Goal: Task Accomplishment & Management: Complete application form

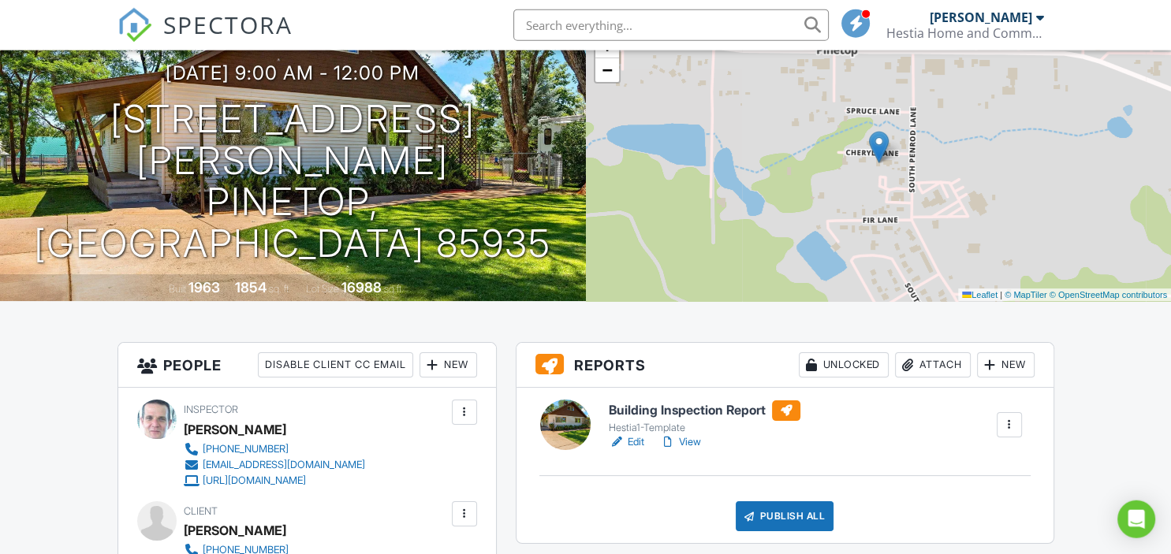
scroll to position [249, 0]
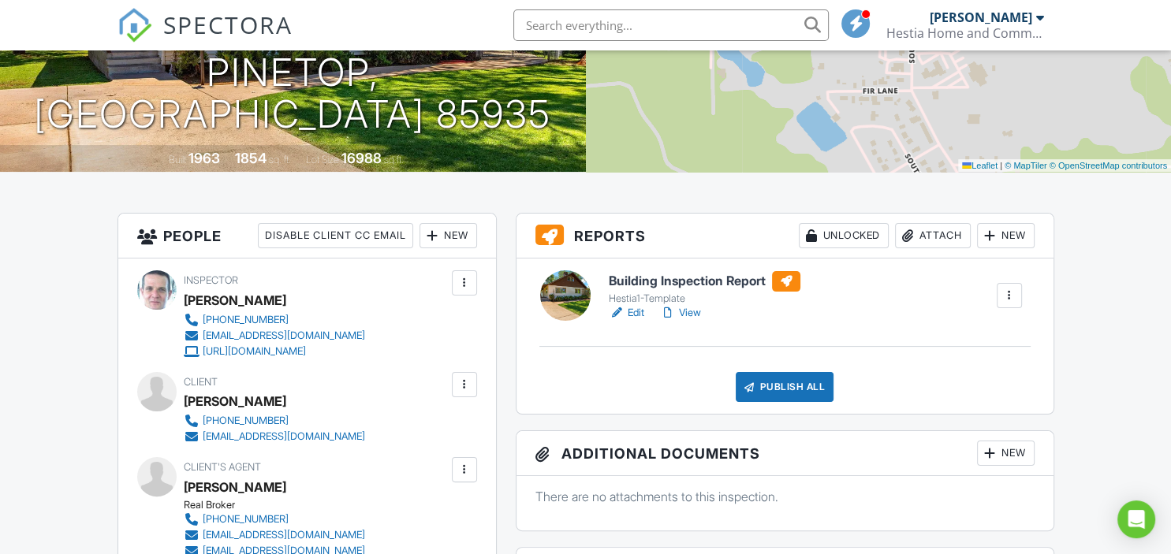
click at [692, 313] on link "View" at bounding box center [680, 313] width 41 height 16
click at [691, 307] on link "View" at bounding box center [680, 313] width 41 height 16
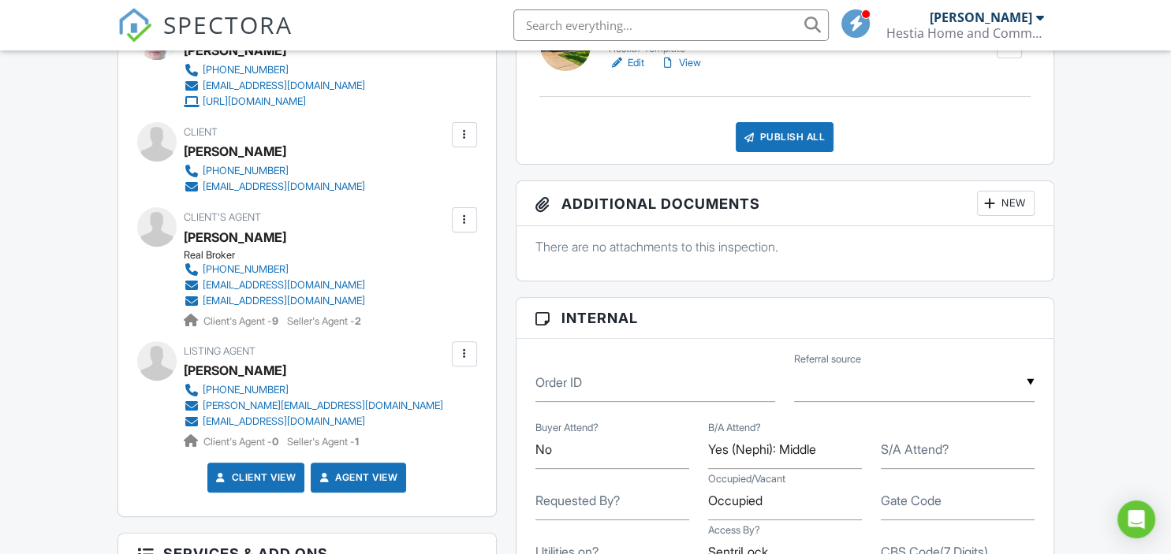
scroll to position [333, 0]
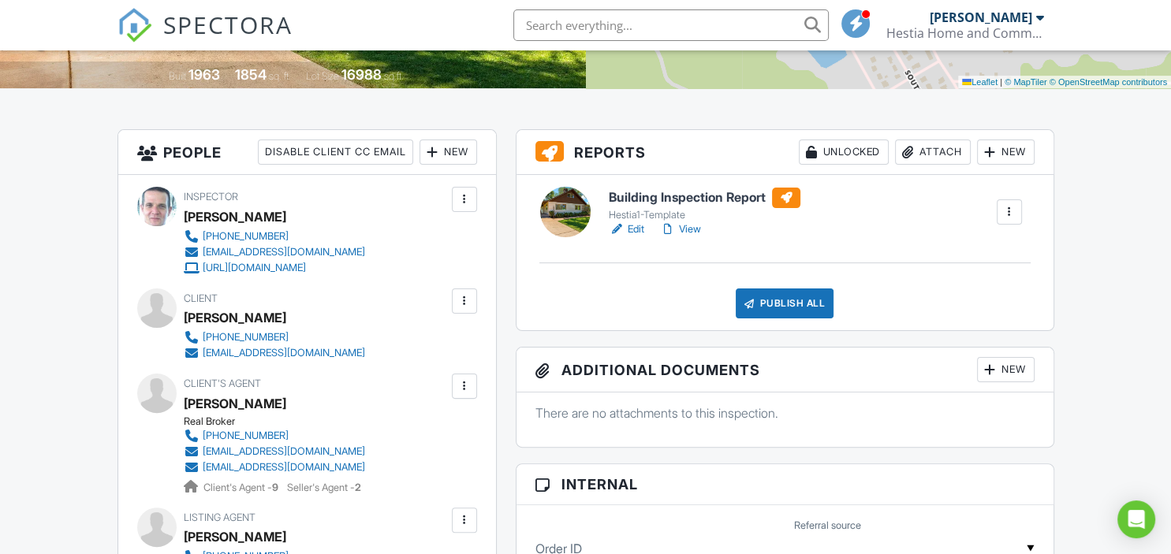
click at [692, 229] on link "View" at bounding box center [680, 230] width 41 height 16
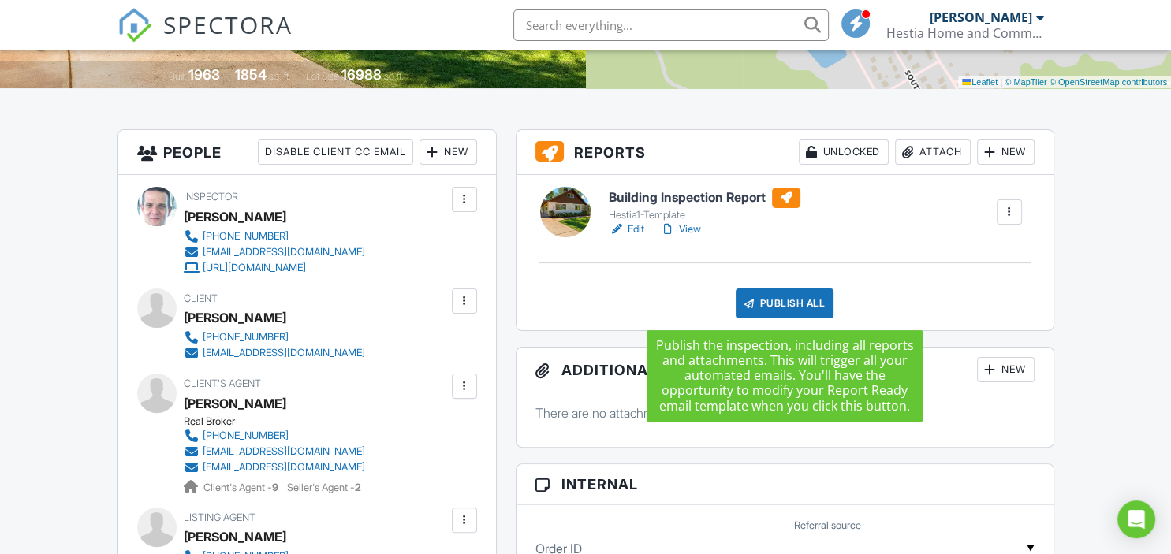
click at [803, 298] on div "Publish All" at bounding box center [785, 304] width 99 height 30
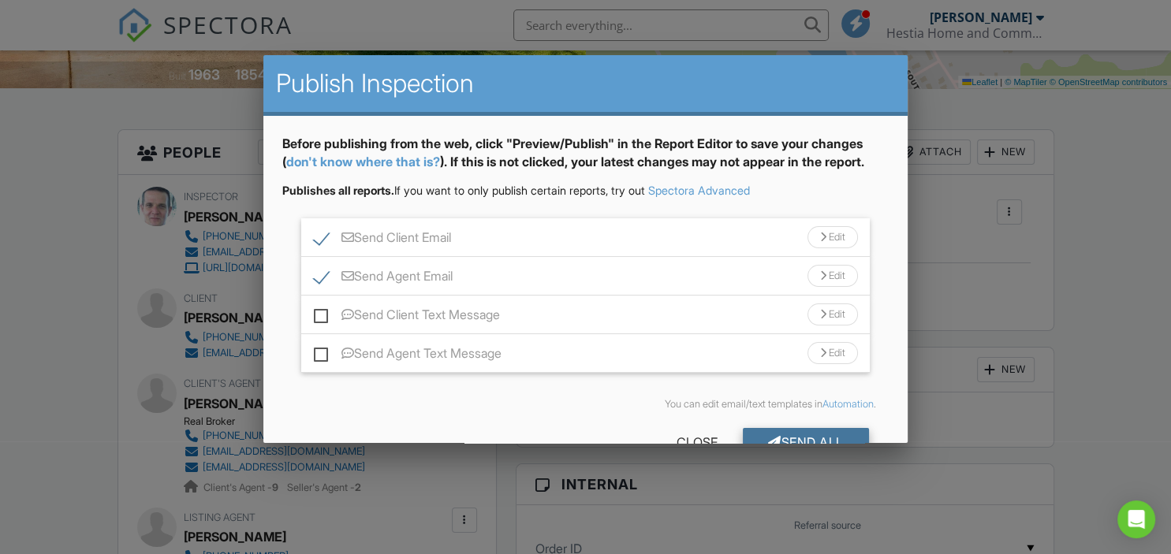
click at [799, 429] on div "Send All" at bounding box center [806, 442] width 126 height 28
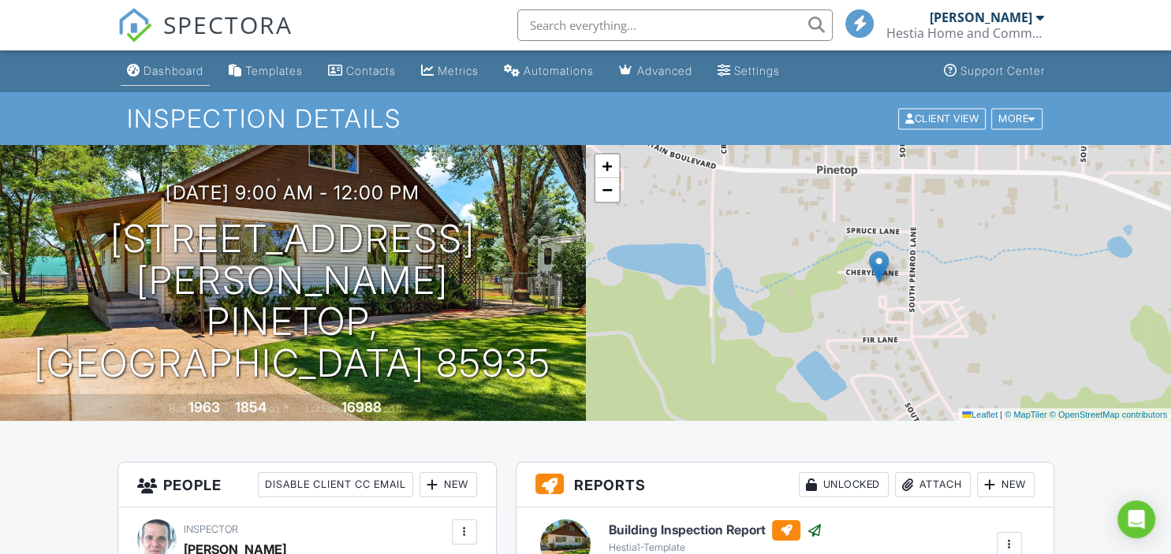
click at [170, 71] on div "Dashboard" at bounding box center [173, 70] width 60 height 13
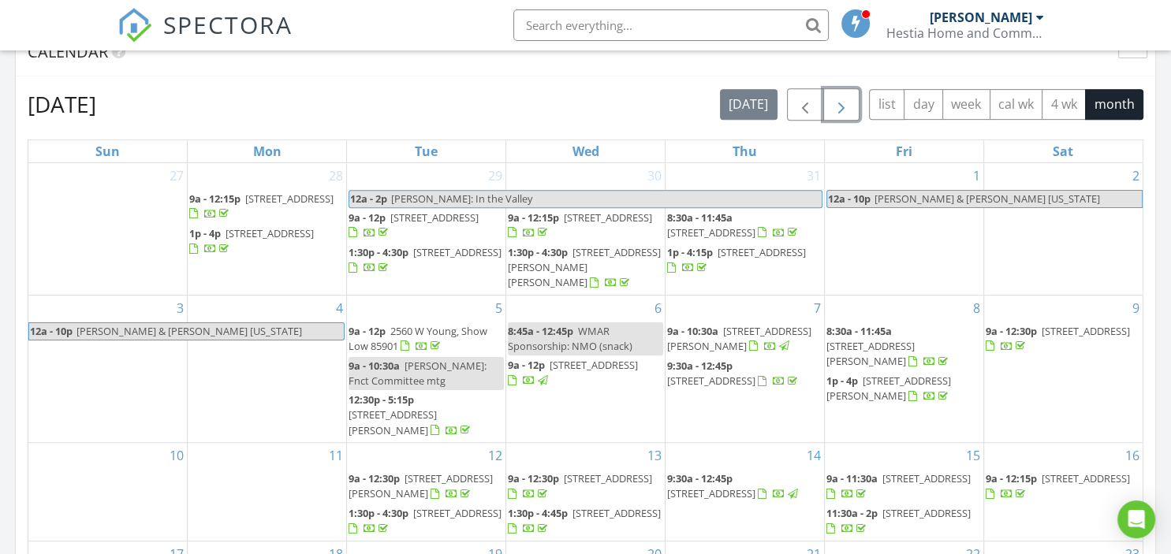
click at [838, 106] on span "button" at bounding box center [841, 104] width 19 height 19
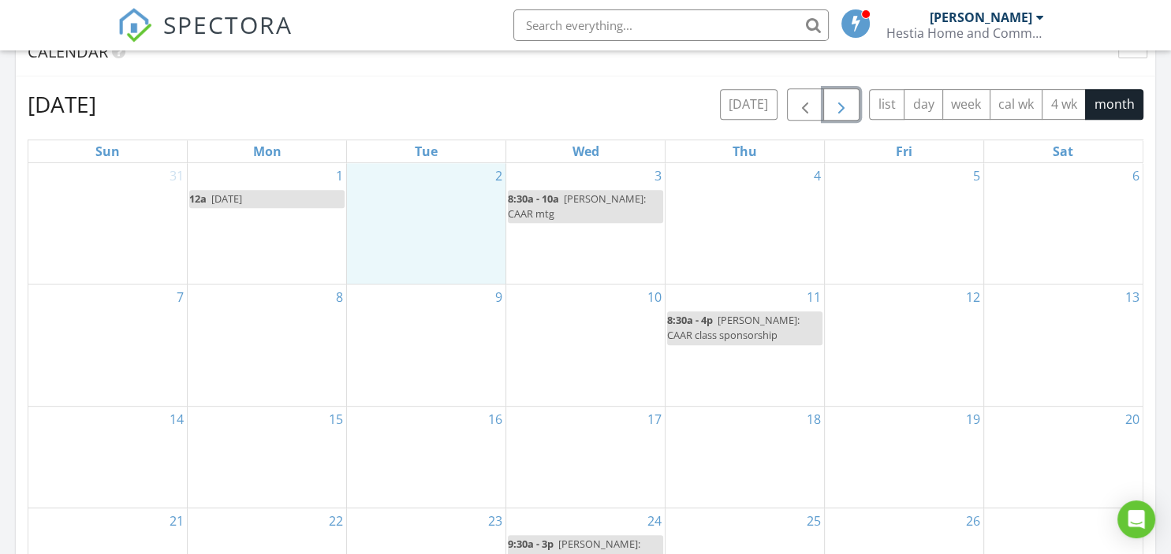
click at [366, 178] on div "2" at bounding box center [426, 223] width 158 height 121
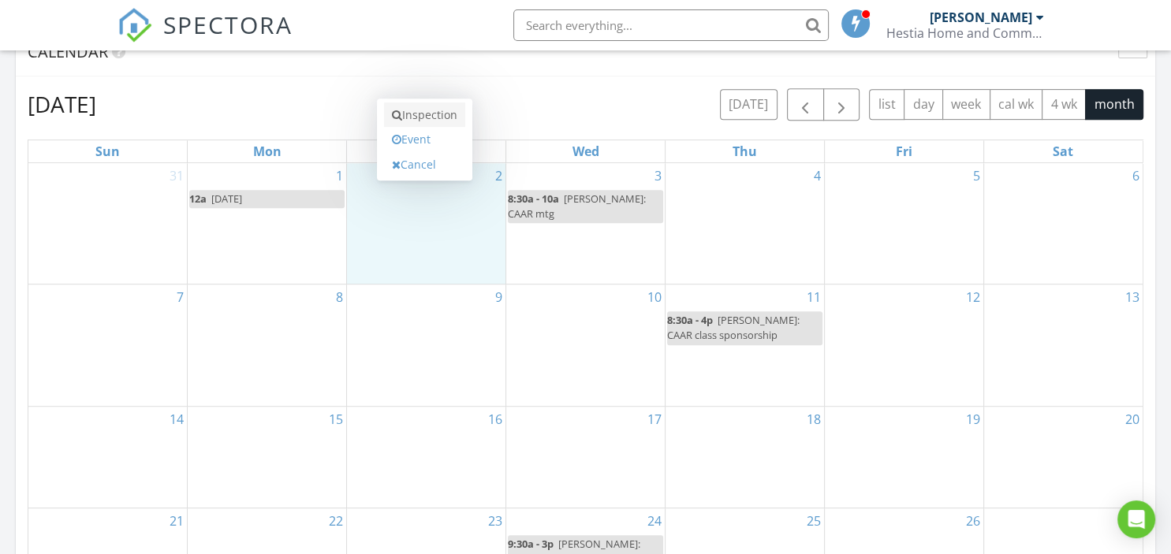
click at [440, 115] on link "Inspection" at bounding box center [424, 114] width 81 height 25
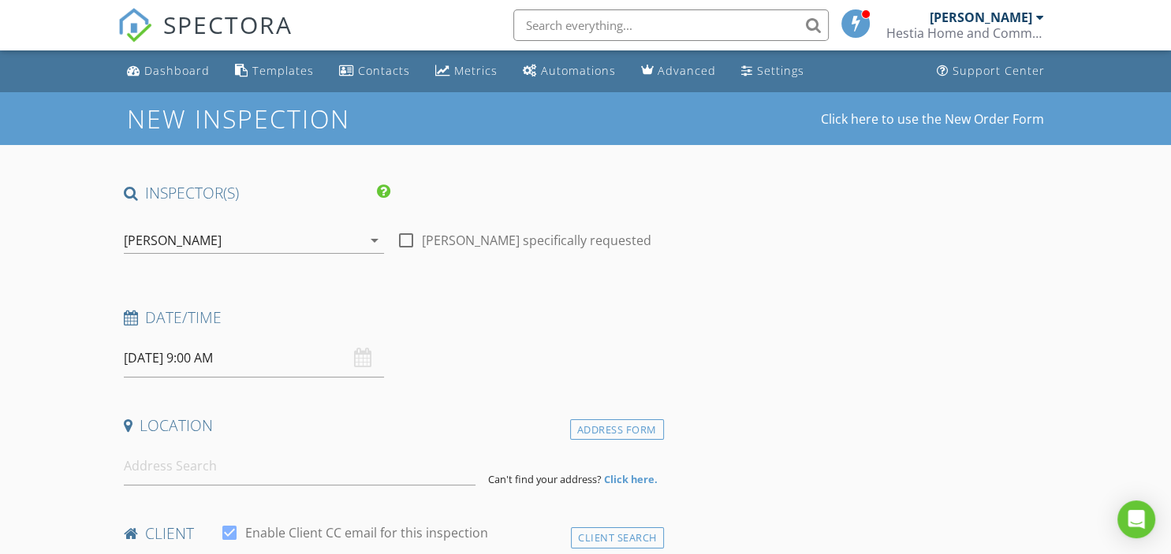
click at [367, 359] on div "09/02/2025 9:00 AM" at bounding box center [254, 358] width 261 height 39
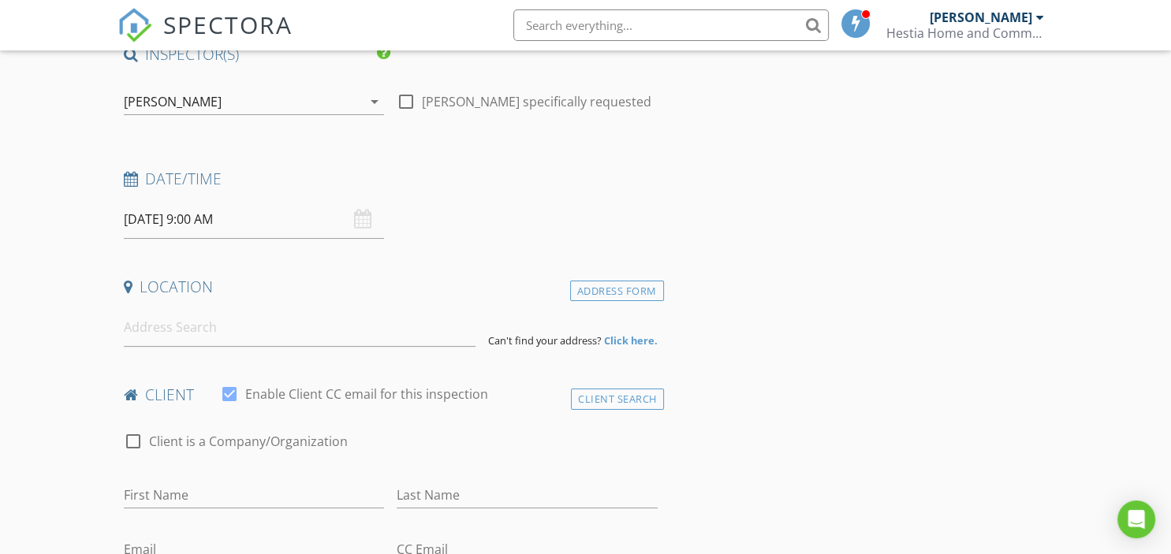
scroll to position [166, 0]
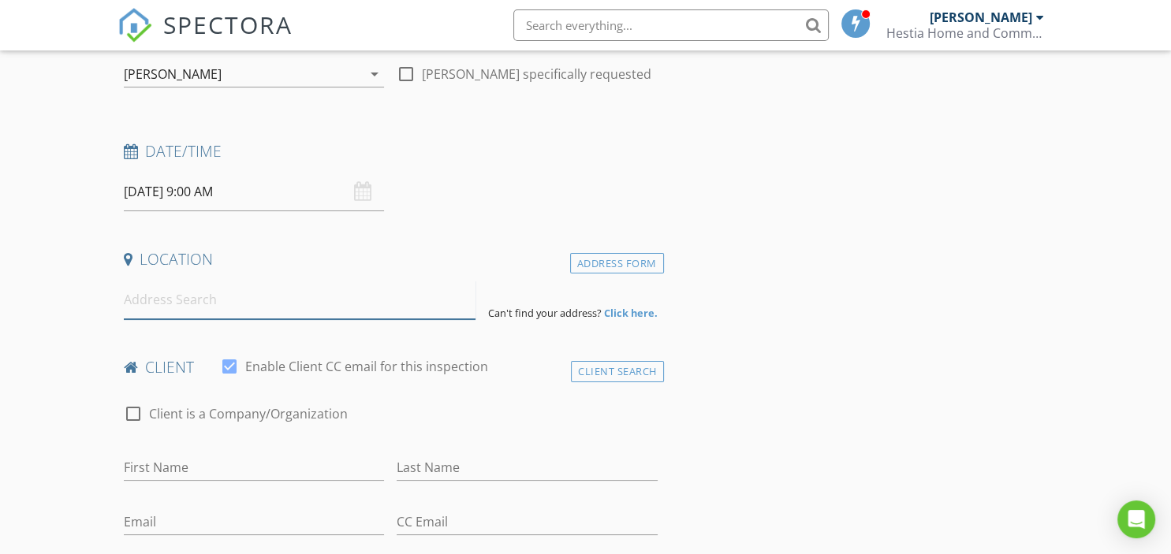
click at [274, 308] on input at bounding box center [300, 300] width 352 height 39
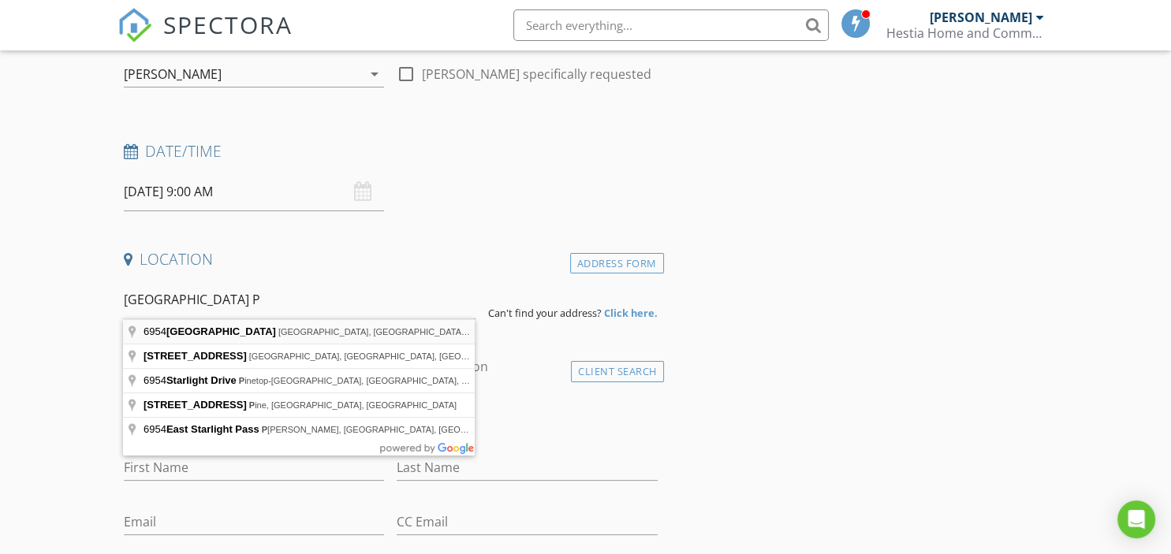
type input "6954 East Starlight Ridge Parkway, Lakeside, AZ, USA"
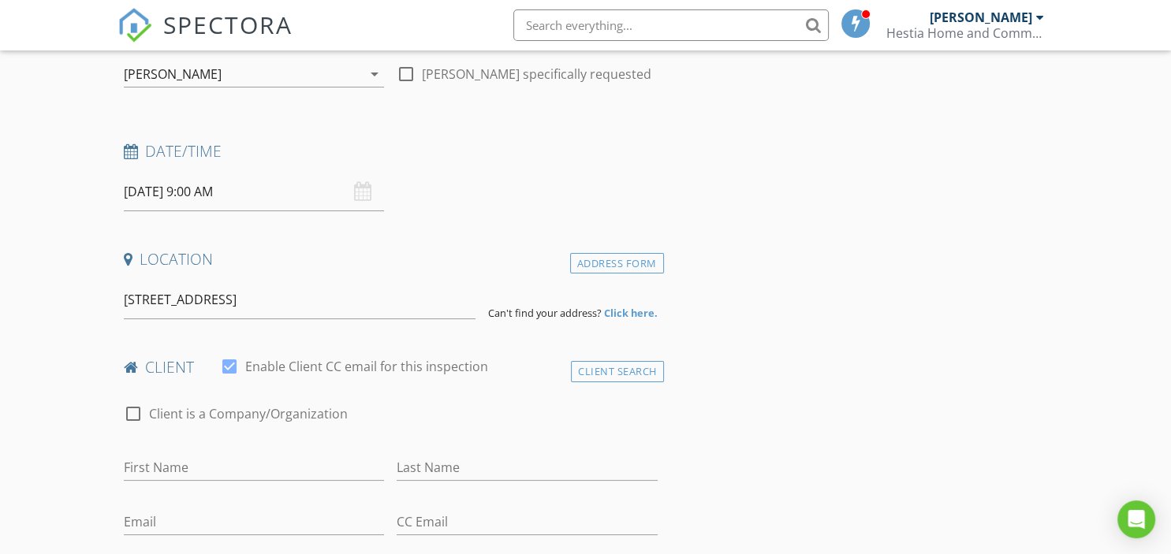
click at [632, 313] on strong "Click here." at bounding box center [631, 313] width 54 height 14
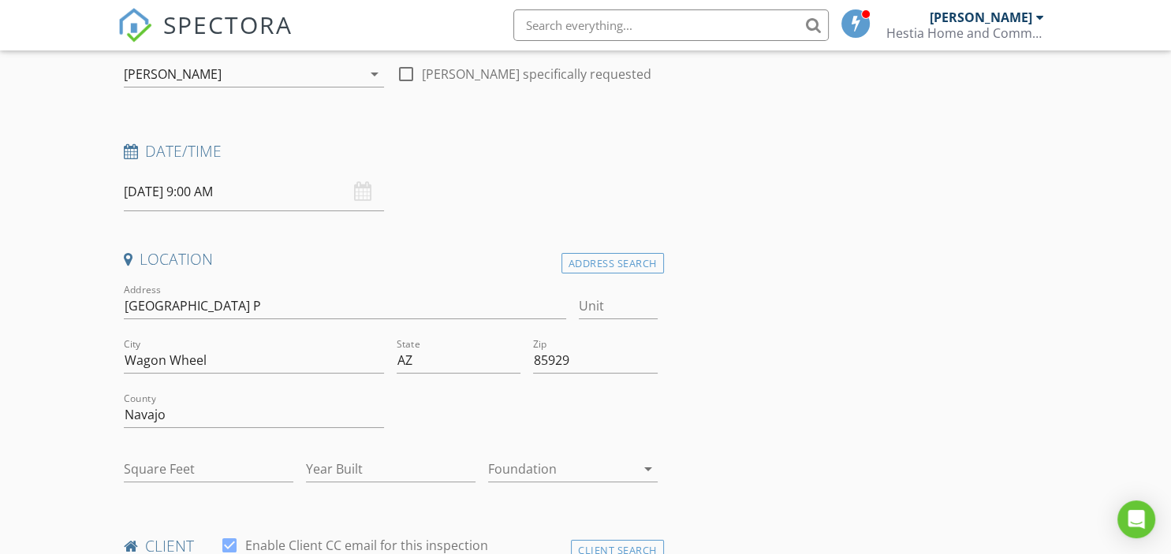
type input "1352"
type input "2006"
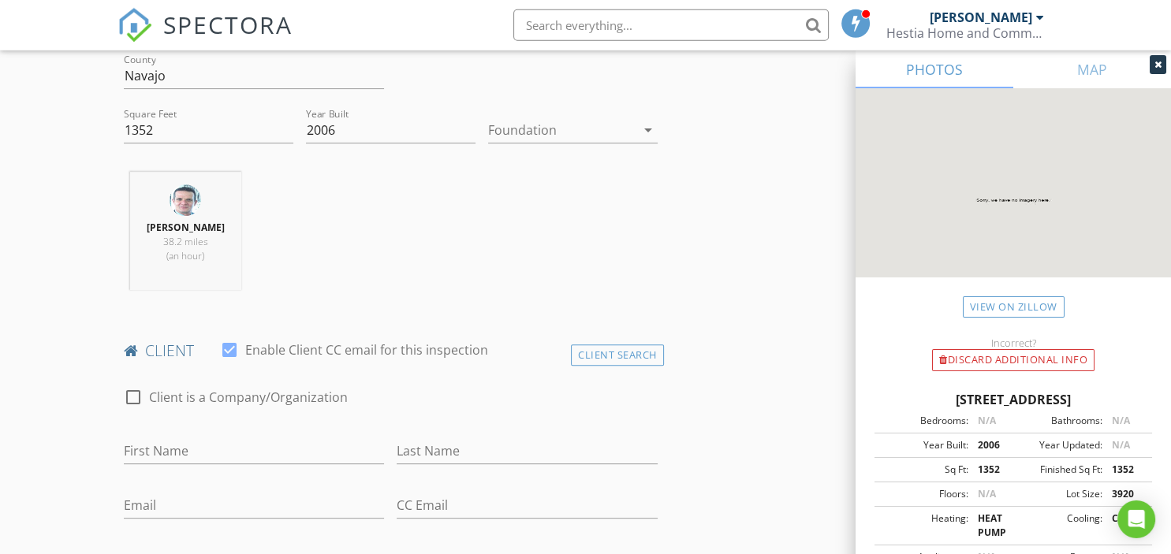
scroll to position [583, 0]
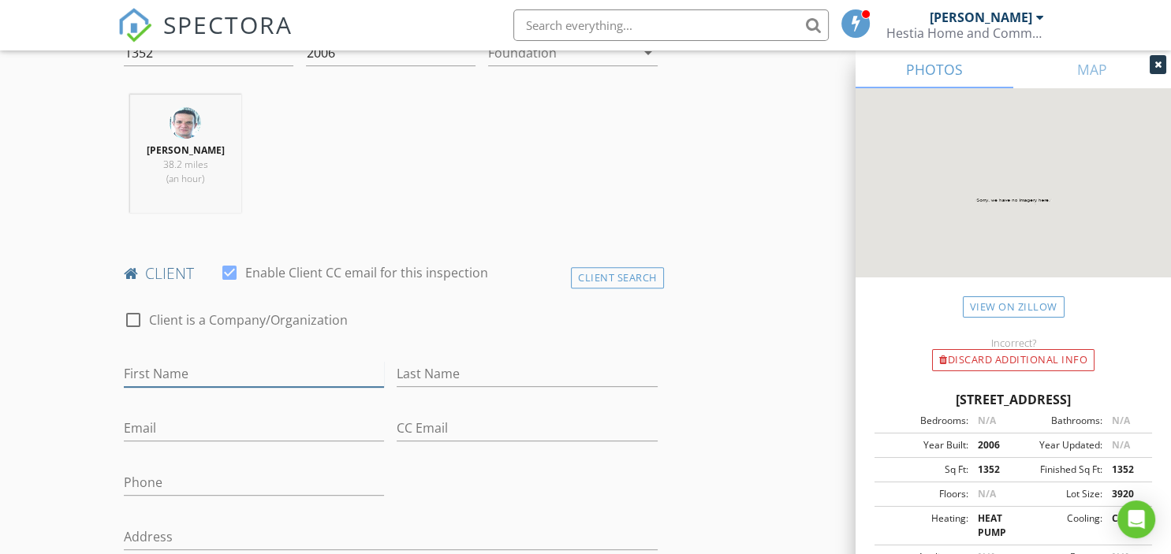
click at [238, 372] on input "First Name" at bounding box center [254, 374] width 261 height 26
type input "Anthony and Catherine"
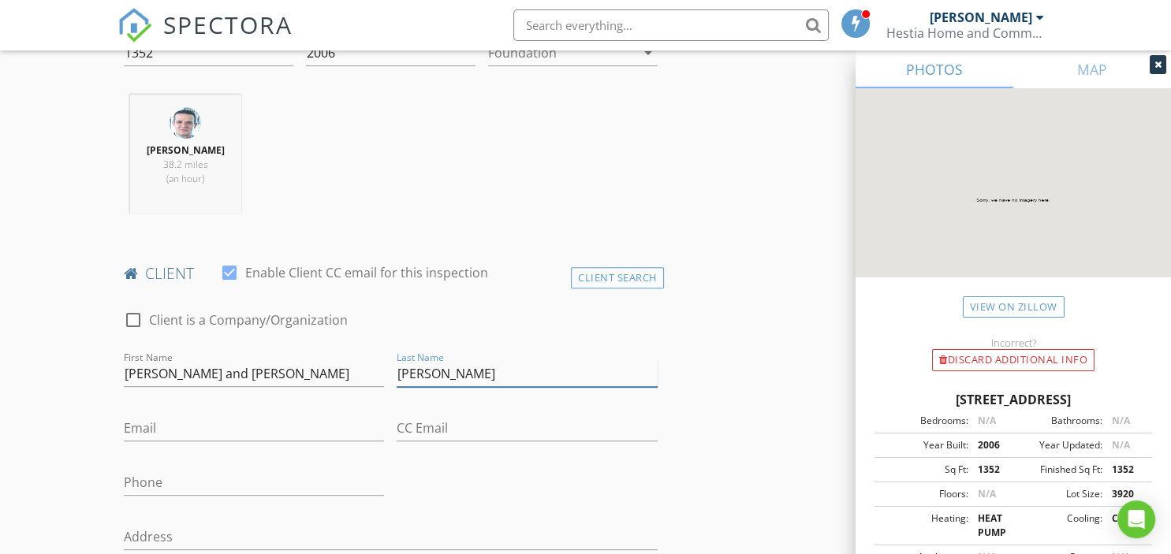
type input "Arnone"
click at [176, 430] on input "Email" at bounding box center [254, 429] width 261 height 26
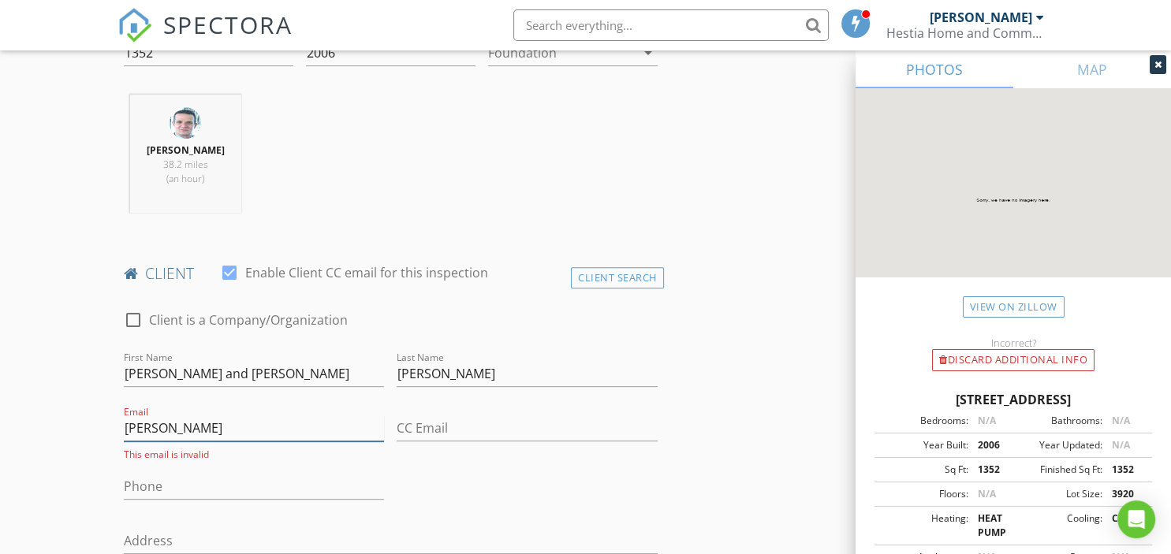
click at [177, 429] on input "tonyand cathy" at bounding box center [254, 429] width 261 height 26
click at [231, 423] on input "tonyandcathy" at bounding box center [254, 429] width 261 height 26
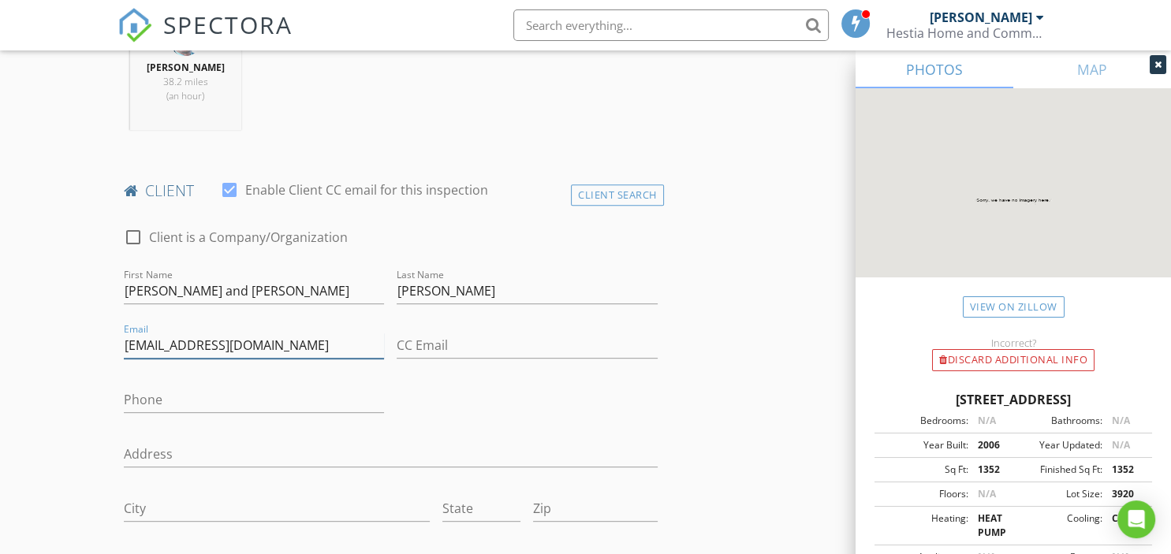
type input "tonyandcathy55@hotmail.com"
click at [188, 401] on input "Phone" at bounding box center [254, 400] width 261 height 26
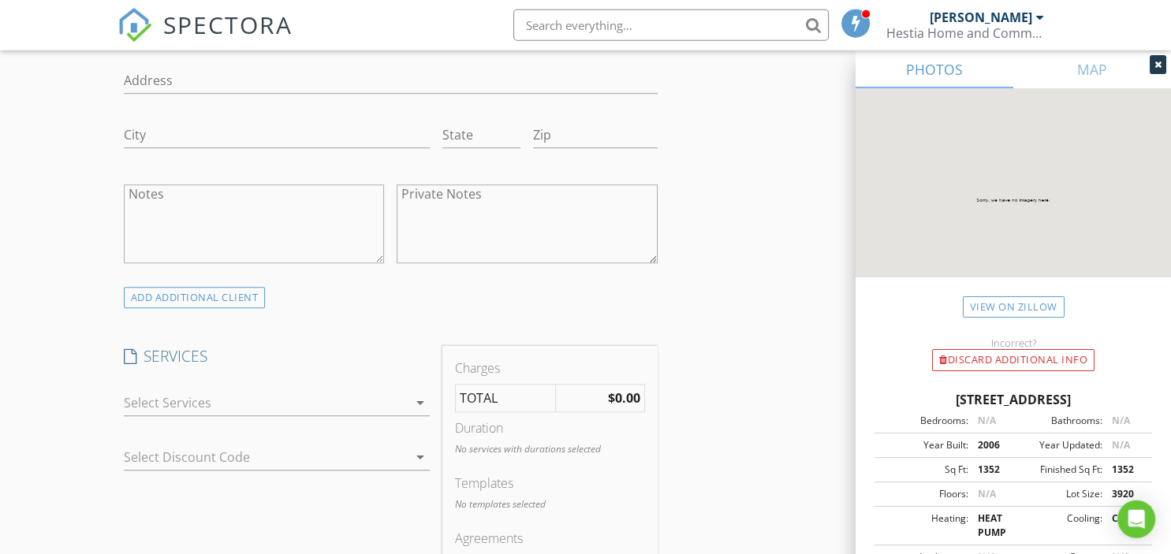
scroll to position [1082, 0]
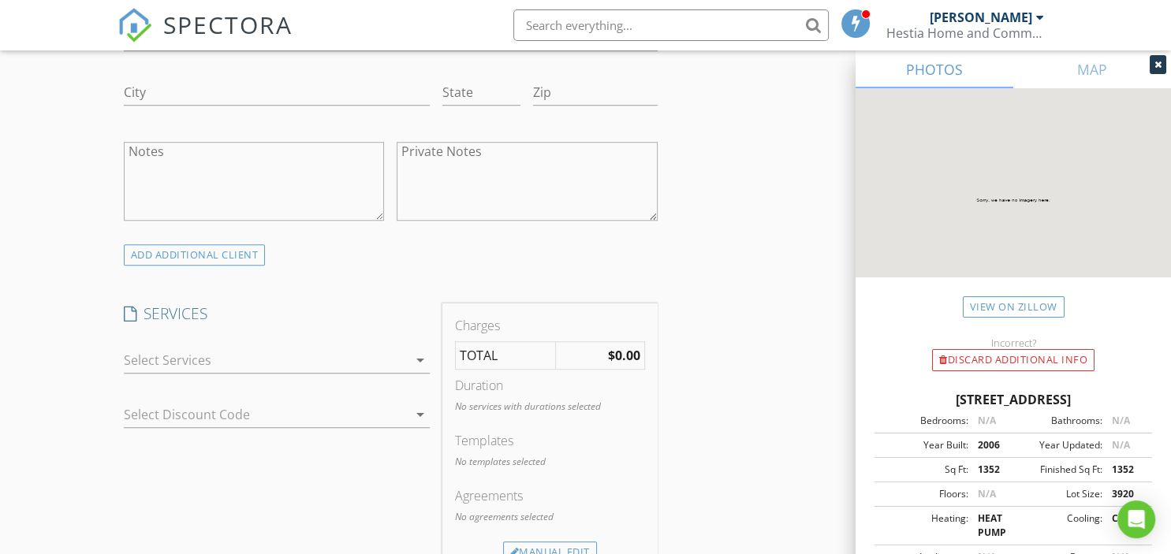
type input "602-663-1661"
click at [419, 358] on icon "arrow_drop_down" at bounding box center [420, 360] width 19 height 19
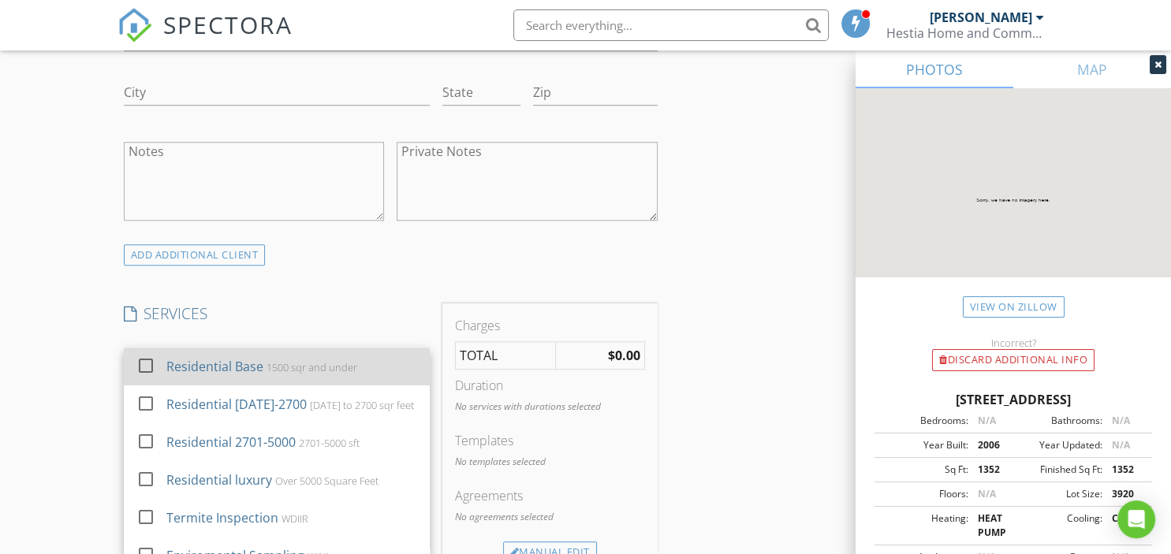
click at [230, 364] on div "Residential Base" at bounding box center [214, 366] width 97 height 19
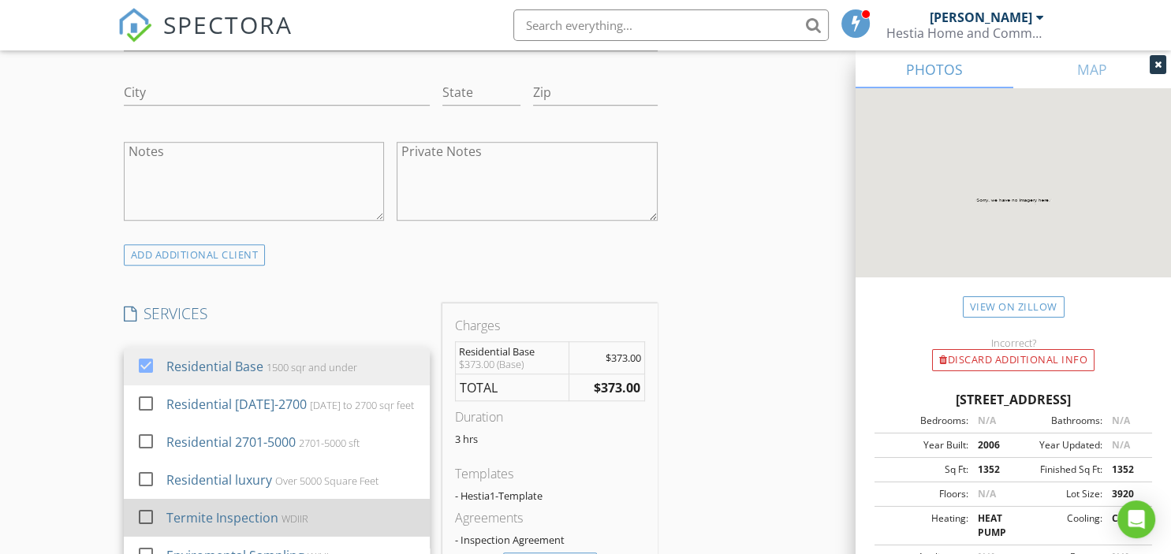
click at [244, 518] on div "Termite Inspection" at bounding box center [222, 518] width 112 height 19
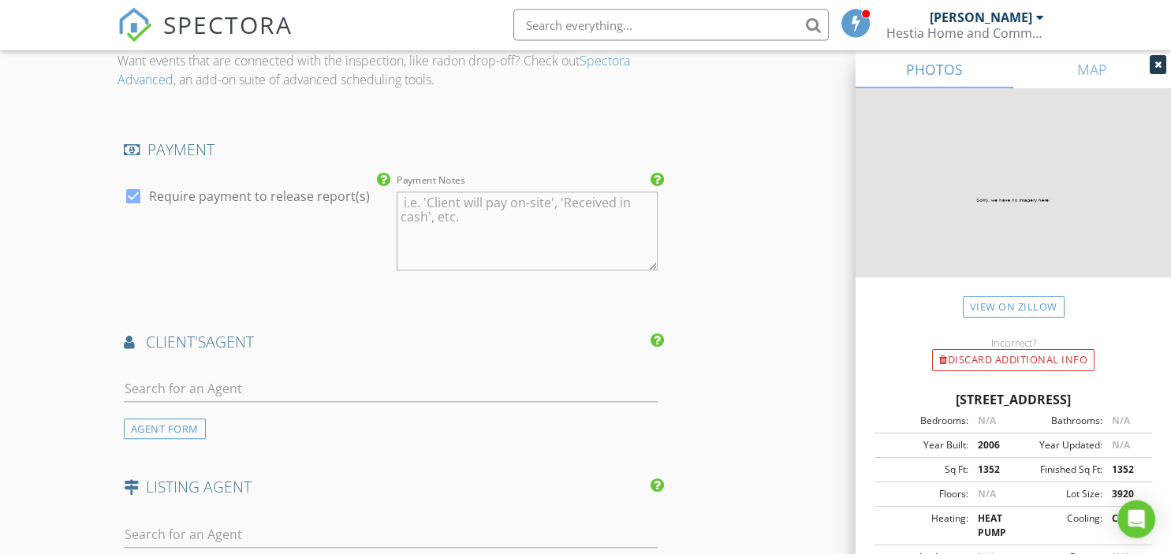
scroll to position [1748, 0]
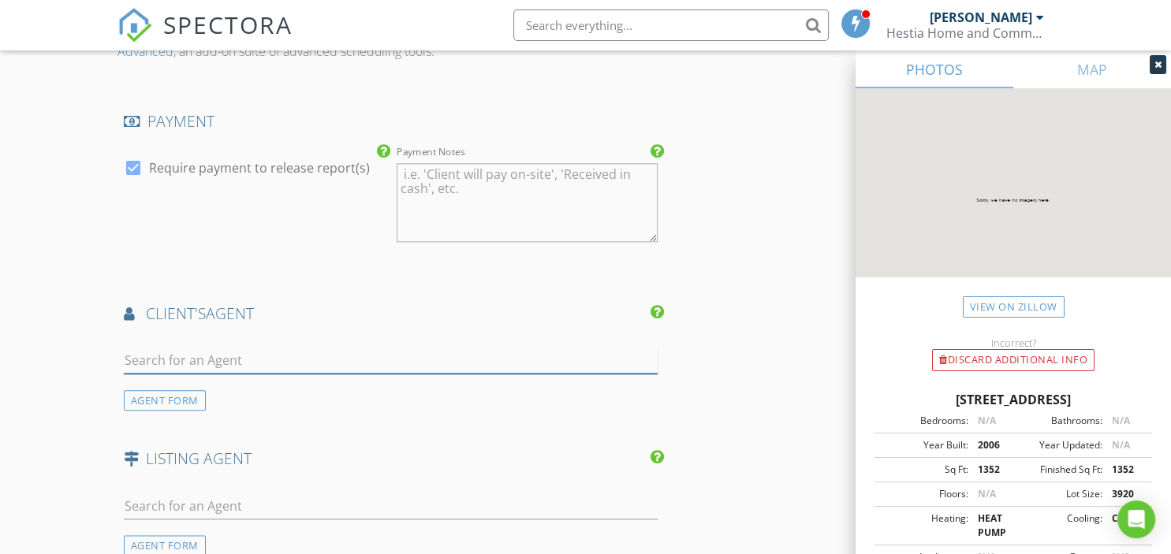
click at [267, 350] on input "text" at bounding box center [391, 361] width 534 height 26
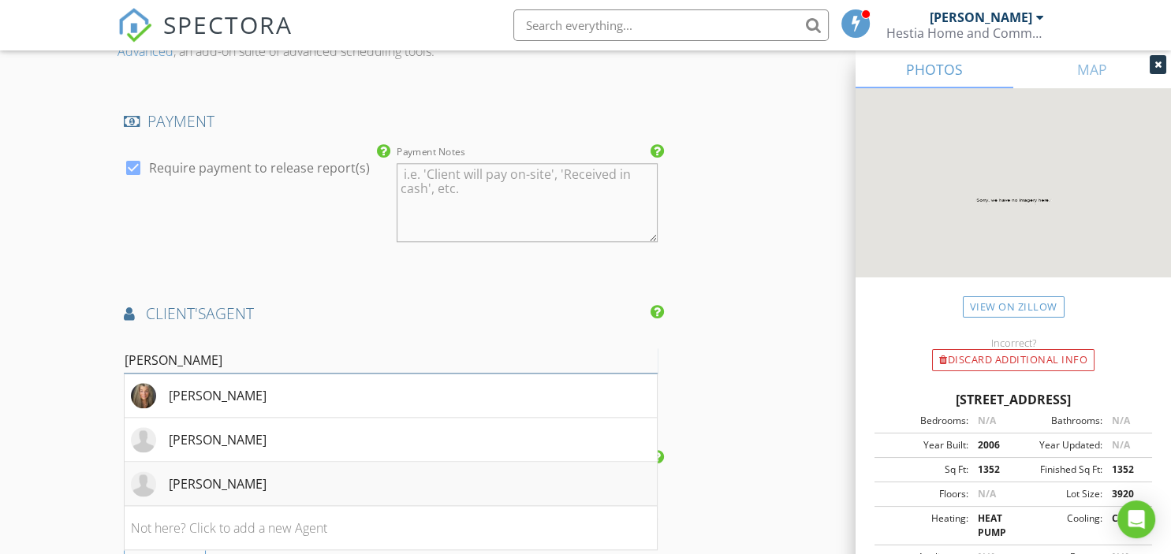
type input "kelly"
click at [224, 477] on div "[PERSON_NAME]" at bounding box center [218, 484] width 98 height 19
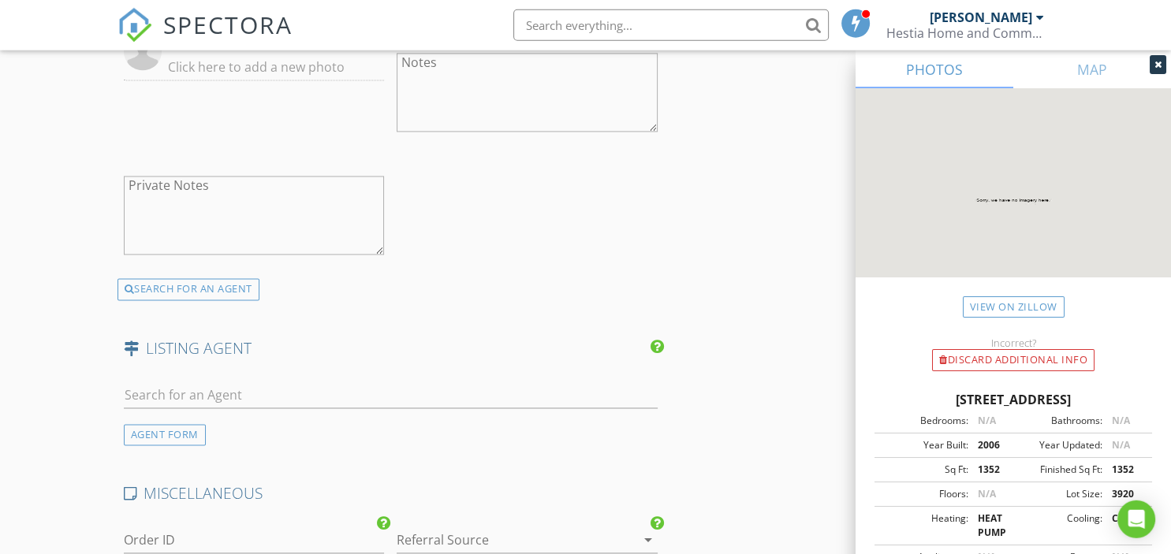
scroll to position [2331, 0]
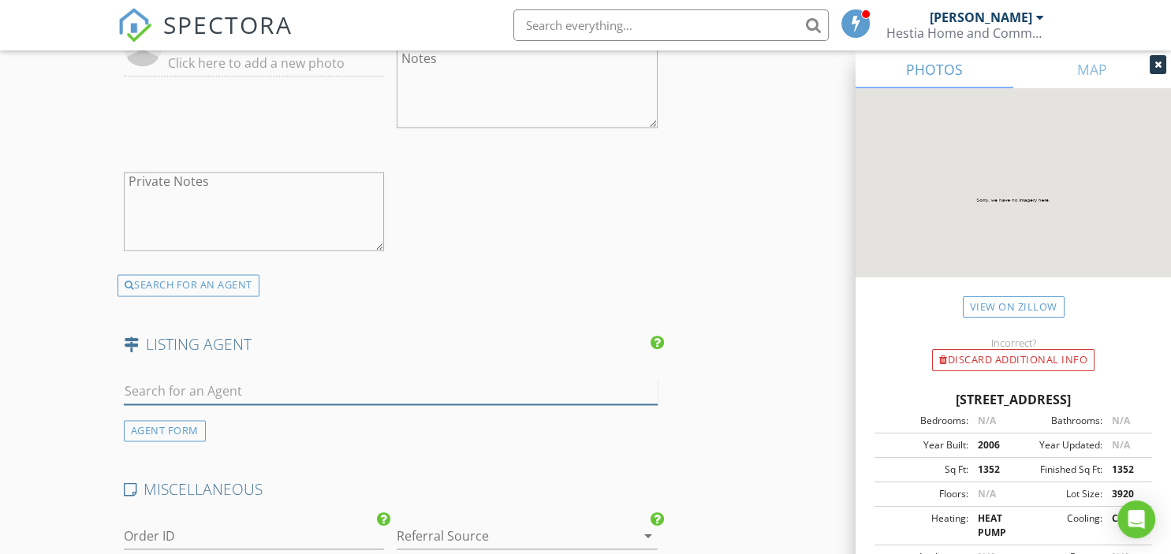
click at [162, 386] on input "text" at bounding box center [391, 391] width 534 height 26
type input "sava"
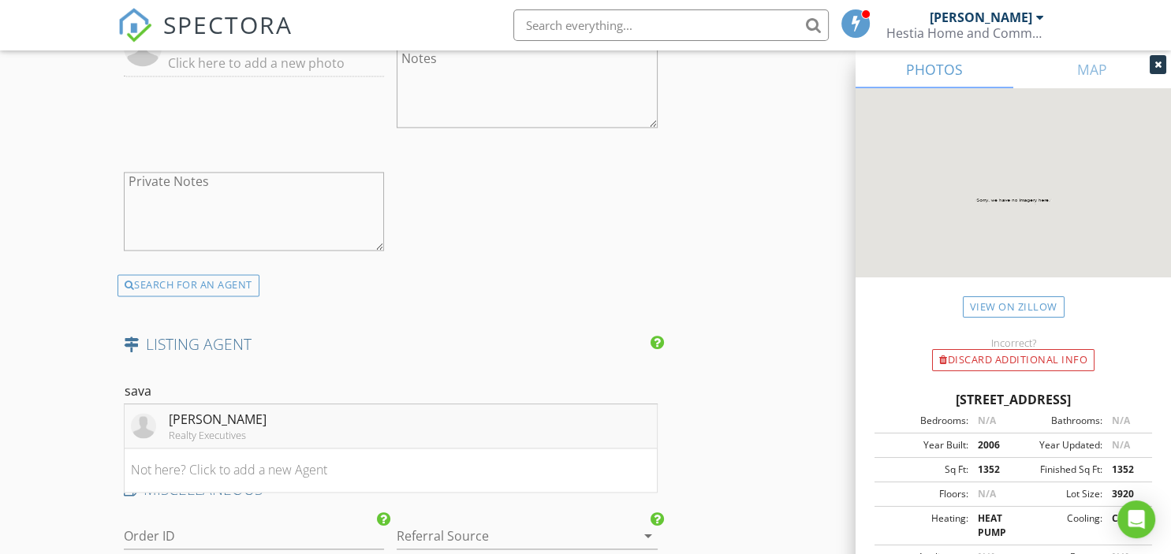
click at [200, 429] on div "Realty Executives" at bounding box center [218, 435] width 98 height 13
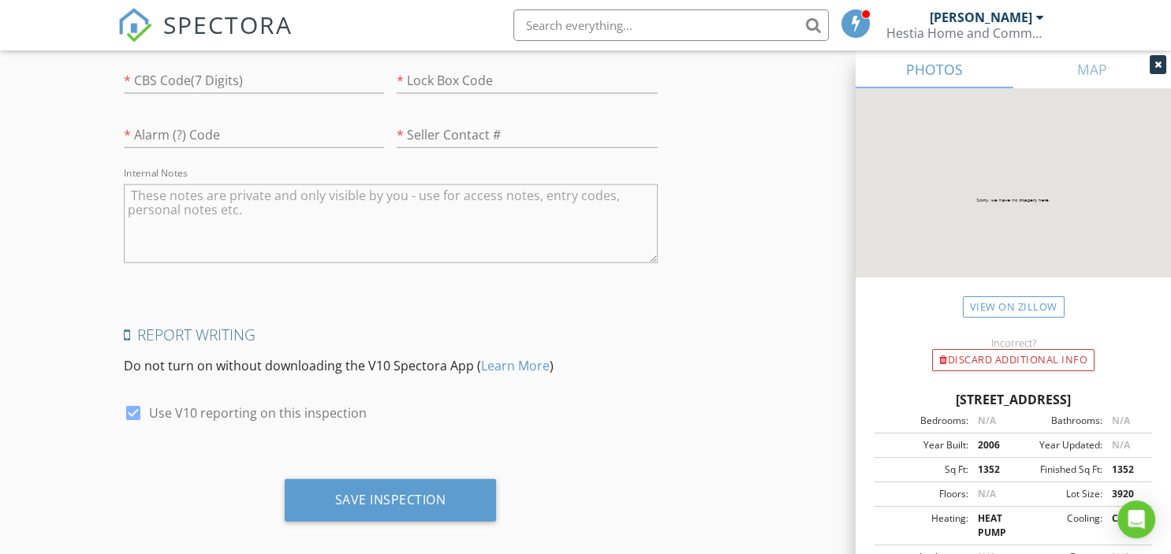
scroll to position [3589, 0]
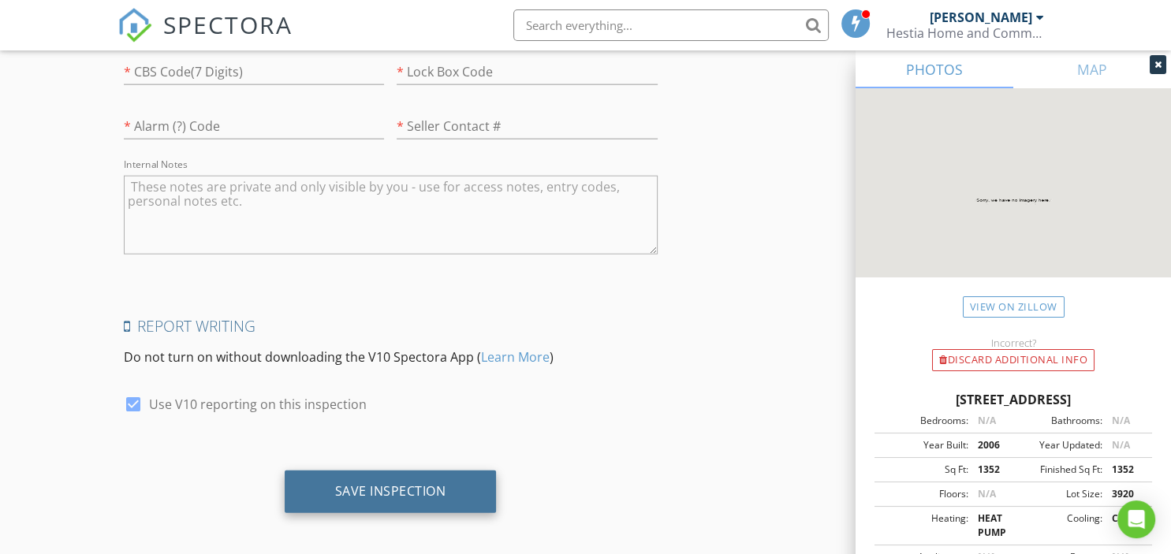
click at [399, 483] on div "Save Inspection" at bounding box center [390, 491] width 111 height 16
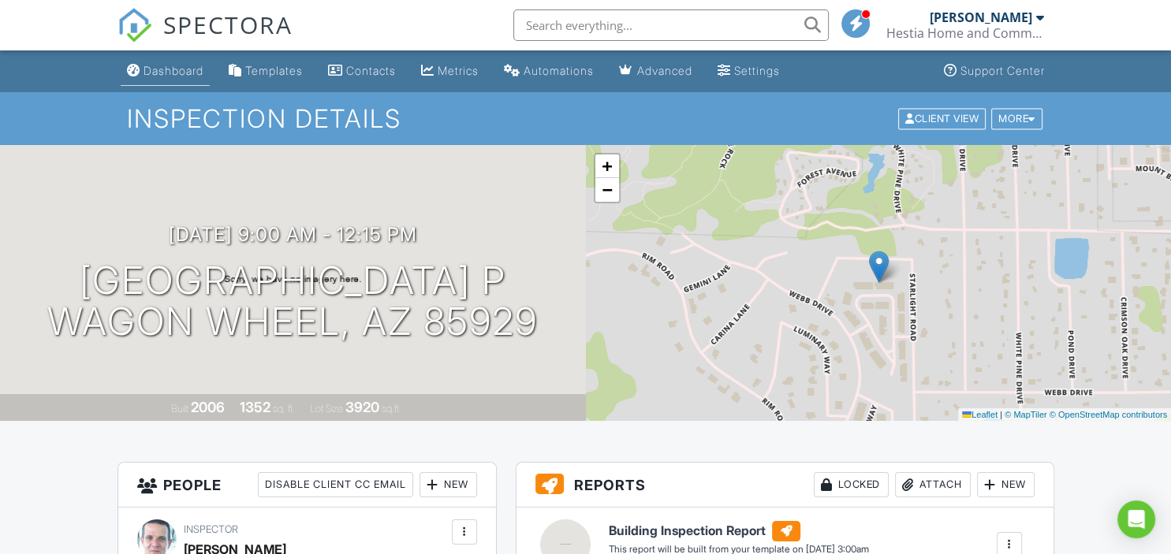
click at [178, 74] on div "Dashboard" at bounding box center [173, 70] width 60 height 13
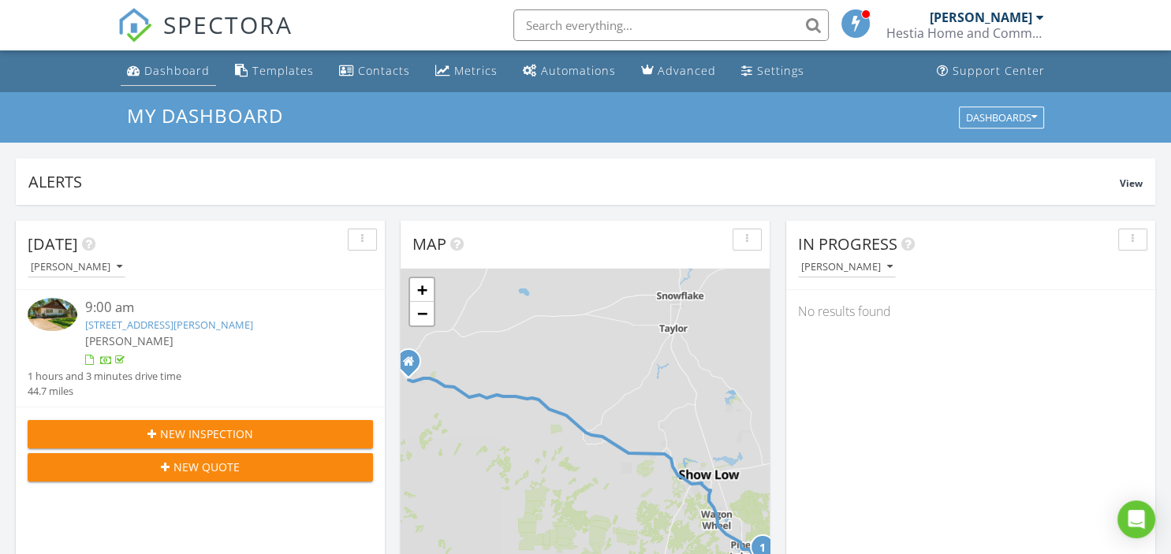
click at [168, 72] on div "Dashboard" at bounding box center [176, 70] width 65 height 15
click at [465, 72] on div "Metrics" at bounding box center [475, 70] width 43 height 15
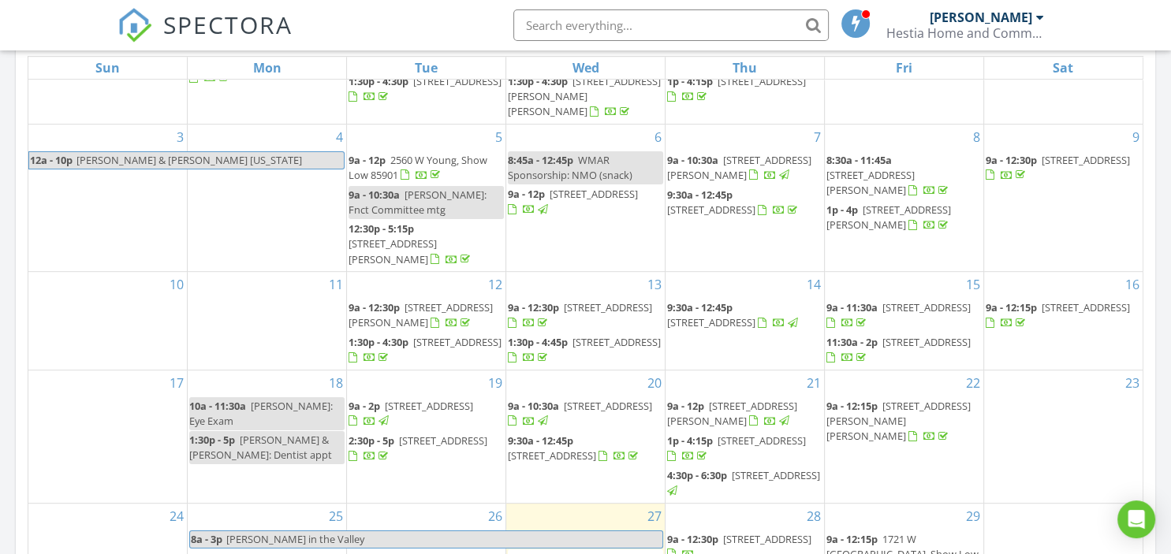
scroll to position [1082, 0]
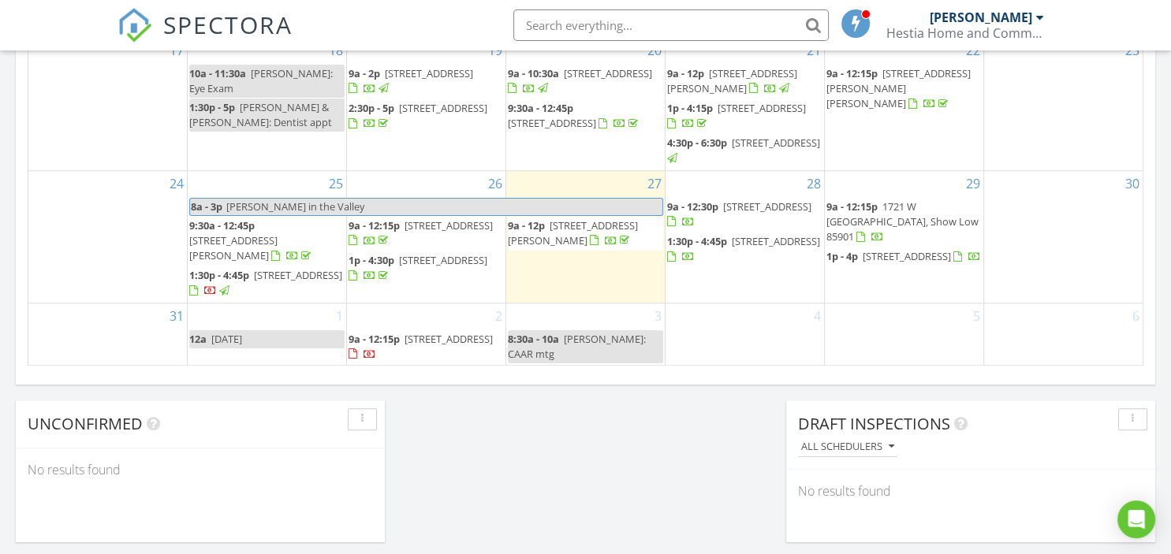
click at [431, 339] on span "6954 Starlight Ridge P, Wagon Wheel 85929" at bounding box center [448, 339] width 88 height 14
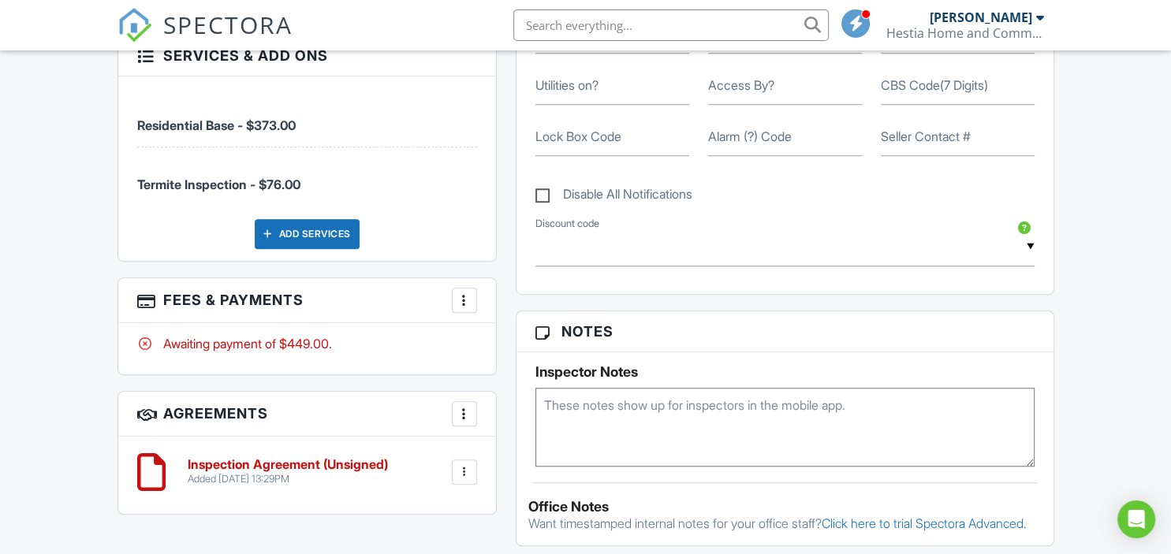
scroll to position [999, 0]
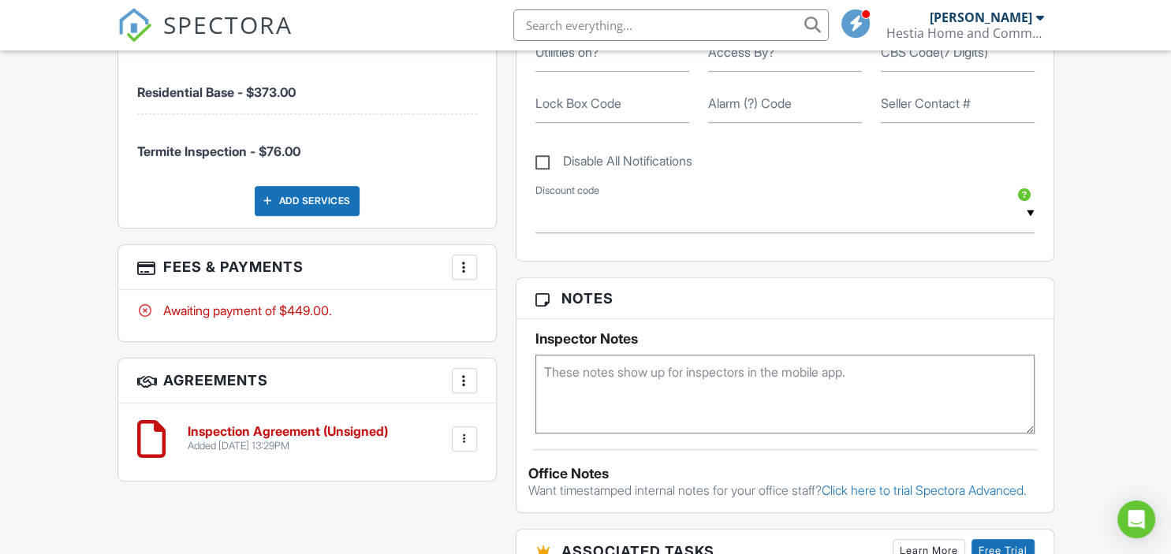
click at [572, 371] on textarea at bounding box center [784, 394] width 499 height 79
paste textarea "Things we noticed that I want to share with you so I don't forget. 1. The ceili…"
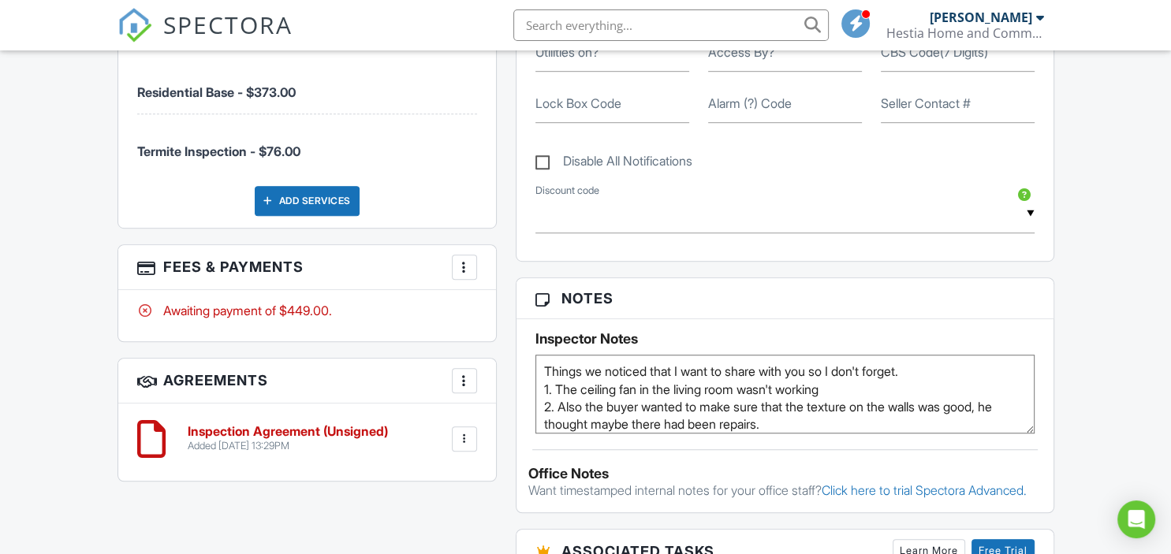
scroll to position [9, 0]
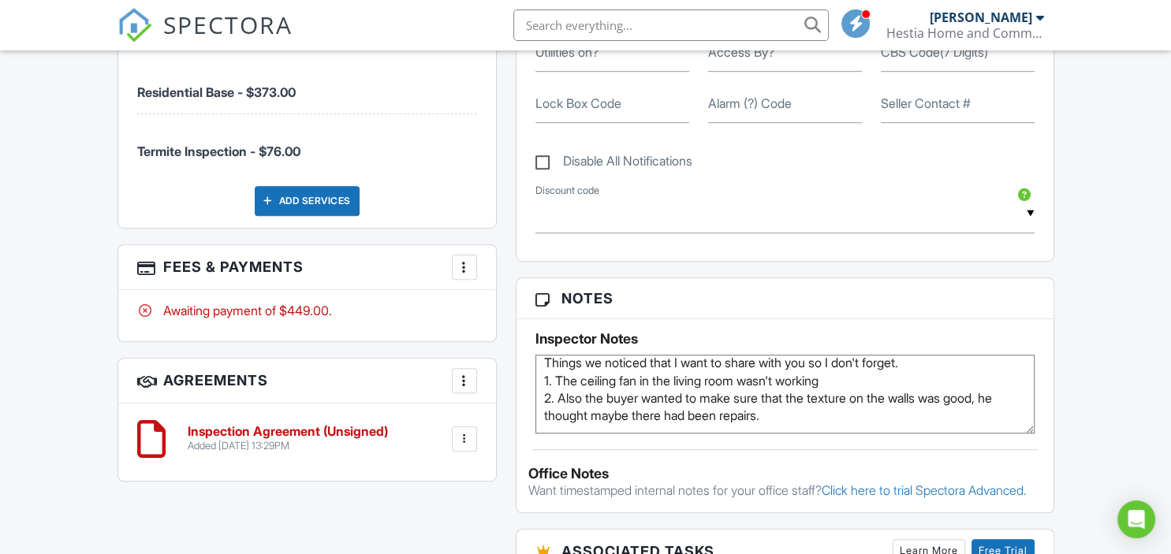
type textarea "Things we noticed that I want to share with you so I don't forget. 1. The ceili…"
click at [1070, 446] on div "Dashboard Templates Contacts Metrics Automations Advanced Settings Support Cent…" at bounding box center [585, 230] width 1171 height 2356
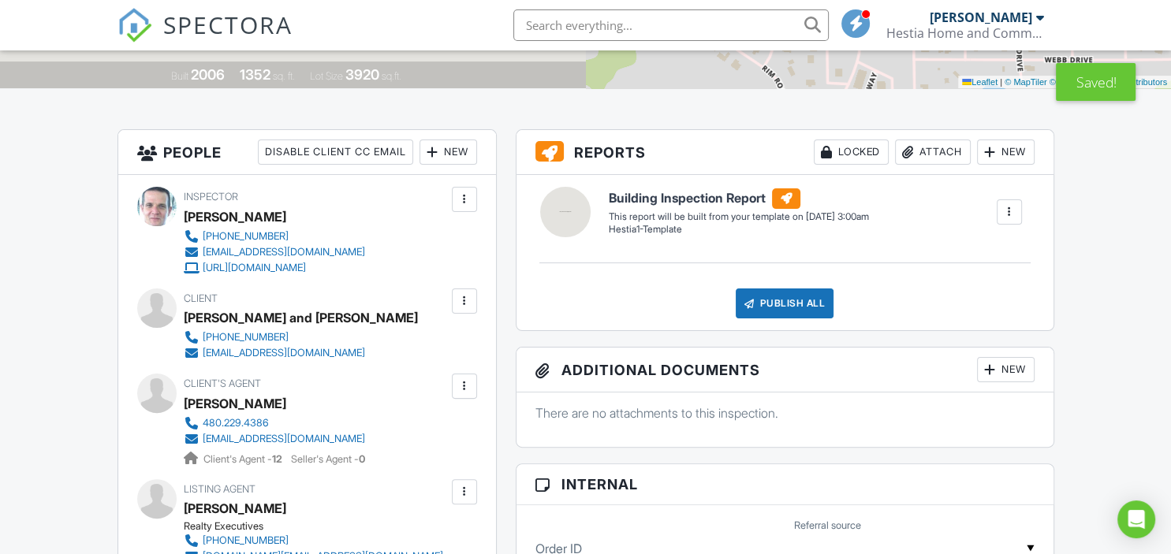
scroll to position [0, 0]
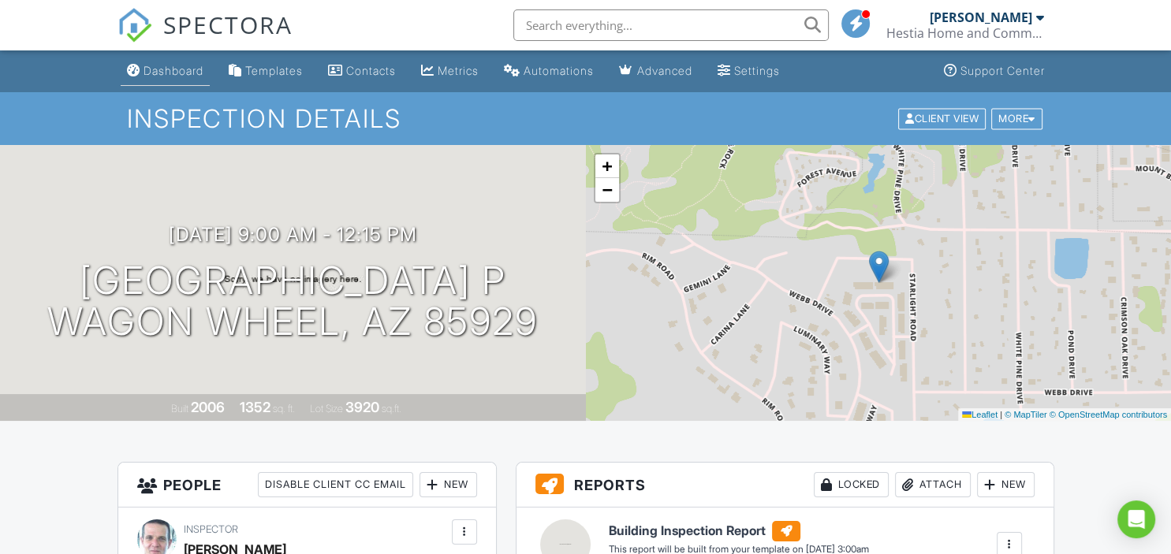
click at [163, 74] on div "Dashboard" at bounding box center [173, 70] width 60 height 13
